Goal: Find specific page/section: Find specific page/section

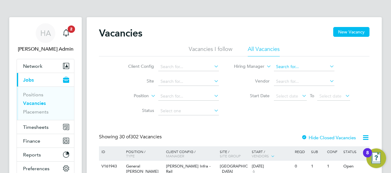
click at [296, 64] on input at bounding box center [304, 67] width 61 height 9
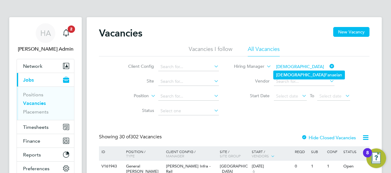
click at [305, 74] on li "[DEMOGRAPHIC_DATA][PERSON_NAME]" at bounding box center [309, 75] width 71 height 8
type input "[DEMOGRAPHIC_DATA][PERSON_NAME]"
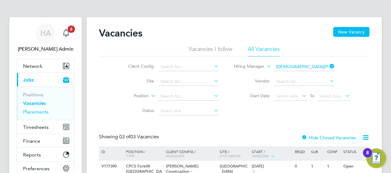
click at [33, 111] on link "Placements" at bounding box center [36, 112] width 26 height 6
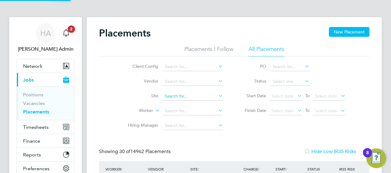
click at [192, 95] on input at bounding box center [193, 96] width 61 height 9
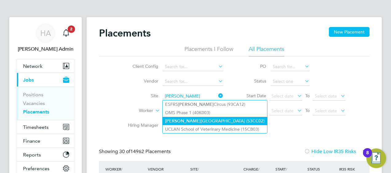
click at [194, 119] on li "Preston Park Primary School (53CC02)" at bounding box center [215, 121] width 104 height 8
type input "Preston Park Primary School (53CC02)"
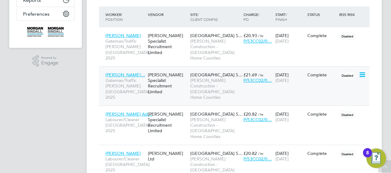
scroll to position [184, 0]
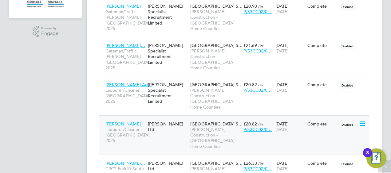
click at [207, 121] on span "Preston Park Primary S…" at bounding box center [216, 124] width 52 height 6
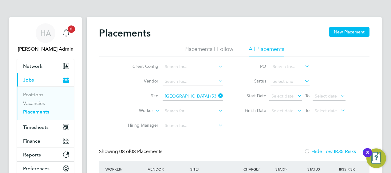
scroll to position [61, 0]
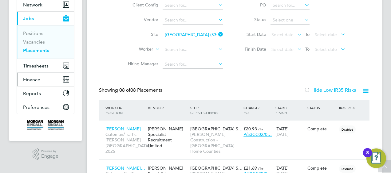
click at [33, 78] on span "Finance" at bounding box center [31, 80] width 17 height 6
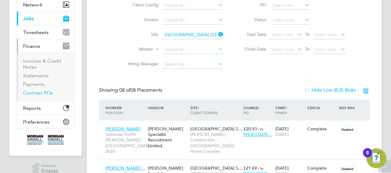
click at [35, 92] on link "Contract POs" at bounding box center [38, 93] width 30 height 6
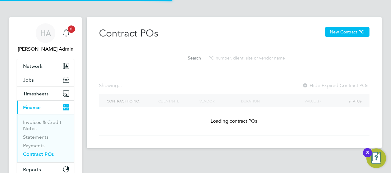
click at [218, 59] on input at bounding box center [250, 58] width 90 height 12
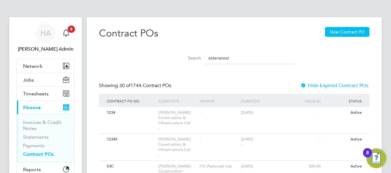
type input "alderwood"
drag, startPoint x: 238, startPoint y: 58, endPoint x: 191, endPoint y: 55, distance: 48.0
click at [191, 55] on div "Search alderwood" at bounding box center [234, 58] width 122 height 12
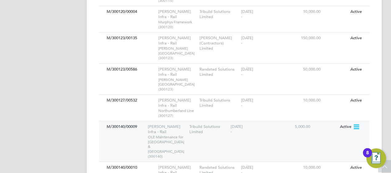
scroll to position [830, 0]
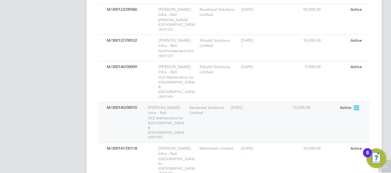
type input "alder"
click at [203, 102] on div "Randstad Solutions Limited" at bounding box center [208, 110] width 41 height 17
click at [136, 102] on div "M/300140/00010" at bounding box center [125, 107] width 41 height 11
click at [356, 104] on icon at bounding box center [356, 107] width 6 height 7
click at [344, 96] on li "Edit PO" at bounding box center [347, 95] width 23 height 9
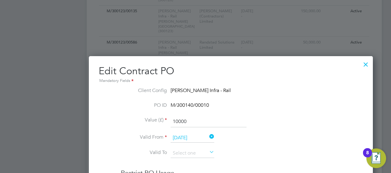
scroll to position [741, 0]
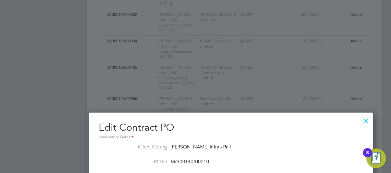
click at [360, 120] on div at bounding box center [365, 119] width 11 height 11
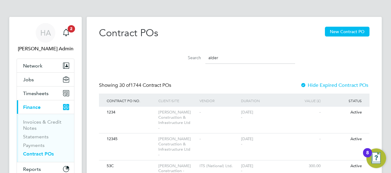
scroll to position [0, 0]
click at [230, 58] on input "alder" at bounding box center [250, 58] width 90 height 12
drag, startPoint x: 229, startPoint y: 58, endPoint x: 193, endPoint y: 57, distance: 36.6
click at [193, 57] on div "Search alder" at bounding box center [234, 58] width 122 height 12
click at [30, 67] on span "Network" at bounding box center [32, 66] width 19 height 6
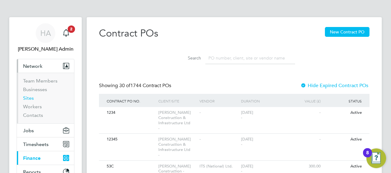
click at [28, 99] on link "Sites" at bounding box center [28, 98] width 11 height 6
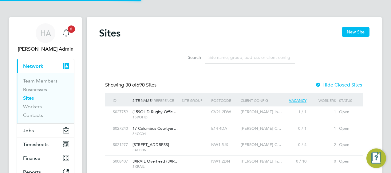
scroll to position [12, 30]
click at [225, 57] on input at bounding box center [250, 58] width 90 height 12
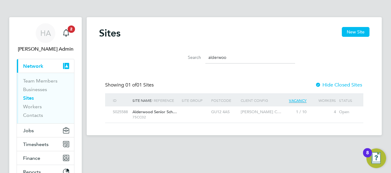
type input "alderwoo"
click at [160, 117] on span "75CC02" at bounding box center [155, 117] width 46 height 5
click at [233, 58] on input "alderwoo" at bounding box center [250, 58] width 90 height 12
drag, startPoint x: 233, startPoint y: 58, endPoint x: 199, endPoint y: 59, distance: 34.4
click at [199, 59] on div "Search alderwoo" at bounding box center [234, 58] width 122 height 12
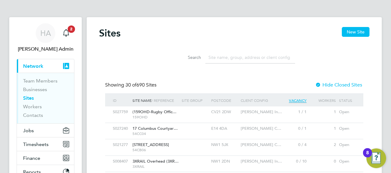
paste input "75CC02"
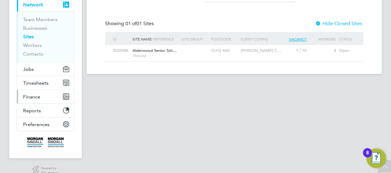
type input "75CC02"
click at [34, 98] on span "Finance" at bounding box center [31, 97] width 17 height 6
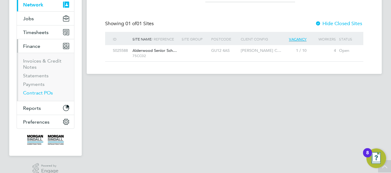
click at [35, 92] on link "Contract POs" at bounding box center [38, 93] width 30 height 6
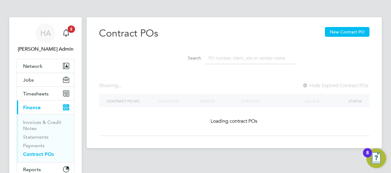
click at [216, 58] on input at bounding box center [250, 58] width 90 height 12
paste input "75CC02"
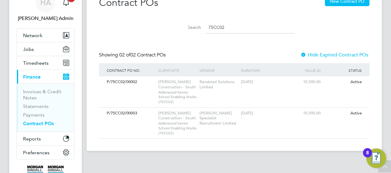
type input "75CC02"
click at [33, 64] on span "Timesheets" at bounding box center [36, 63] width 26 height 6
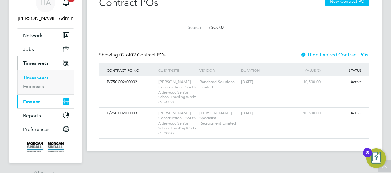
click at [31, 77] on link "Timesheets" at bounding box center [36, 78] width 26 height 6
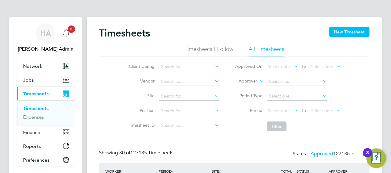
scroll to position [21, 53]
click at [258, 81] on icon at bounding box center [258, 80] width 0 height 6
click at [243, 89] on li "Worker" at bounding box center [242, 89] width 30 height 8
click at [271, 82] on input at bounding box center [297, 81] width 61 height 9
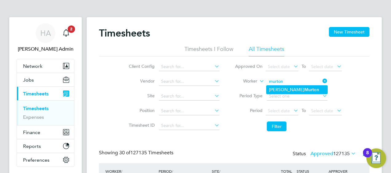
click at [276, 89] on li "Michael Murton" at bounding box center [296, 90] width 61 height 8
type input "Michael Murton"
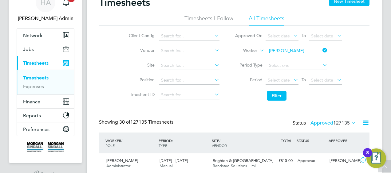
click at [321, 122] on label "Approved 127135" at bounding box center [332, 123] width 45 height 6
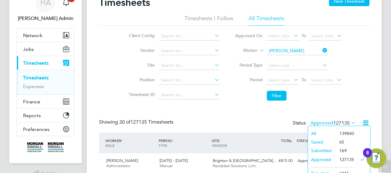
click at [322, 151] on li "Submitted" at bounding box center [322, 151] width 28 height 9
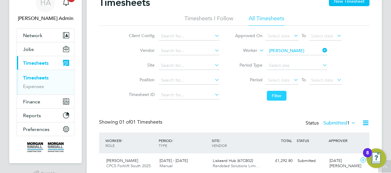
click at [275, 95] on button "Filter" at bounding box center [277, 96] width 20 height 10
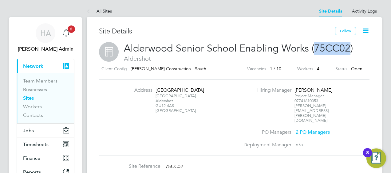
drag, startPoint x: 314, startPoint y: 47, endPoint x: 346, endPoint y: 47, distance: 32.0
click at [346, 47] on span "Alderwood Senior School Enabling Works (75CC02)" at bounding box center [238, 48] width 229 height 12
drag, startPoint x: 346, startPoint y: 47, endPoint x: 342, endPoint y: 48, distance: 3.7
copy span "75CC02"
